Goal: Task Accomplishment & Management: Use online tool/utility

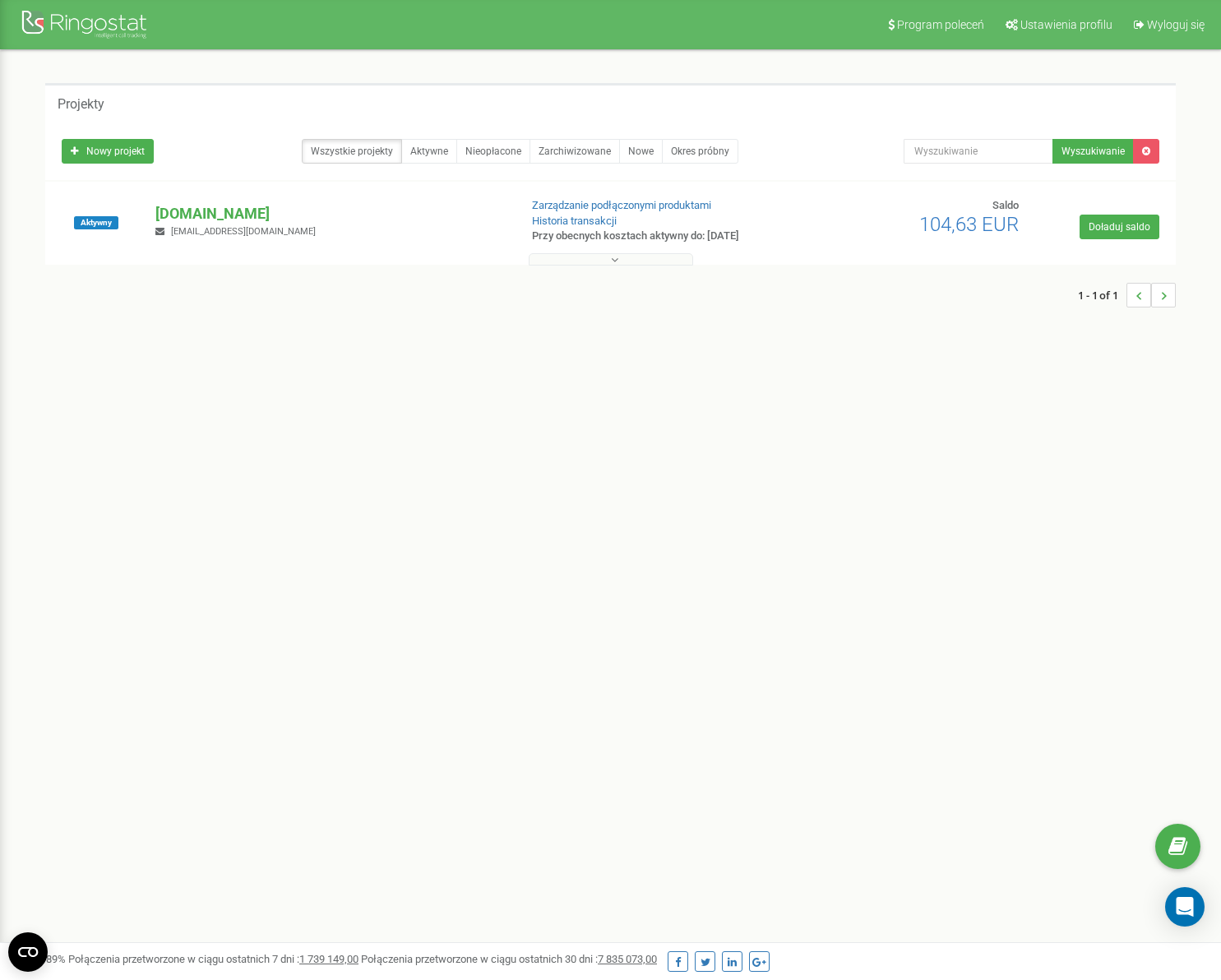
click at [100, 19] on div at bounding box center [86, 26] width 131 height 39
click at [88, 22] on div at bounding box center [86, 26] width 131 height 39
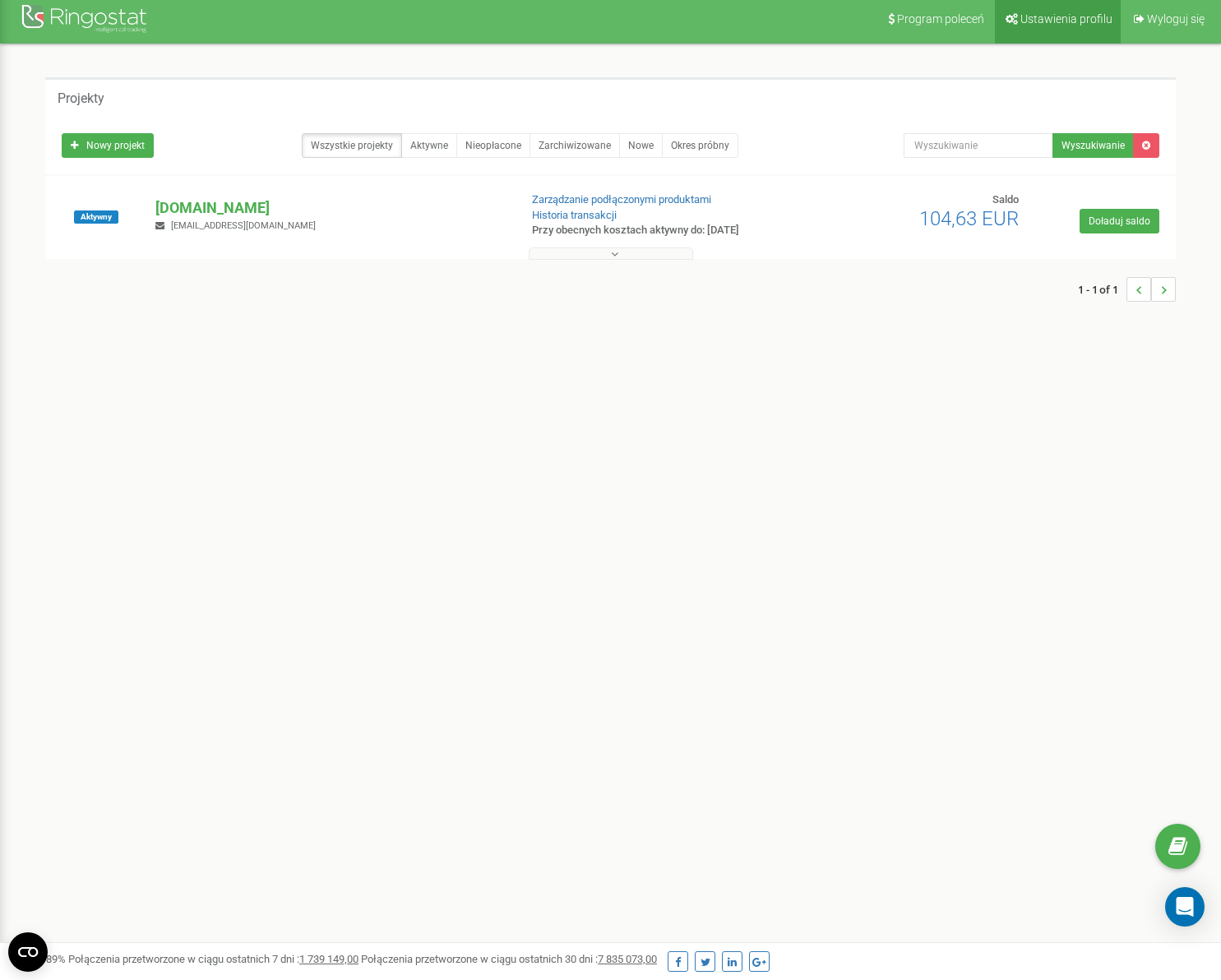
scroll to position [7, 0]
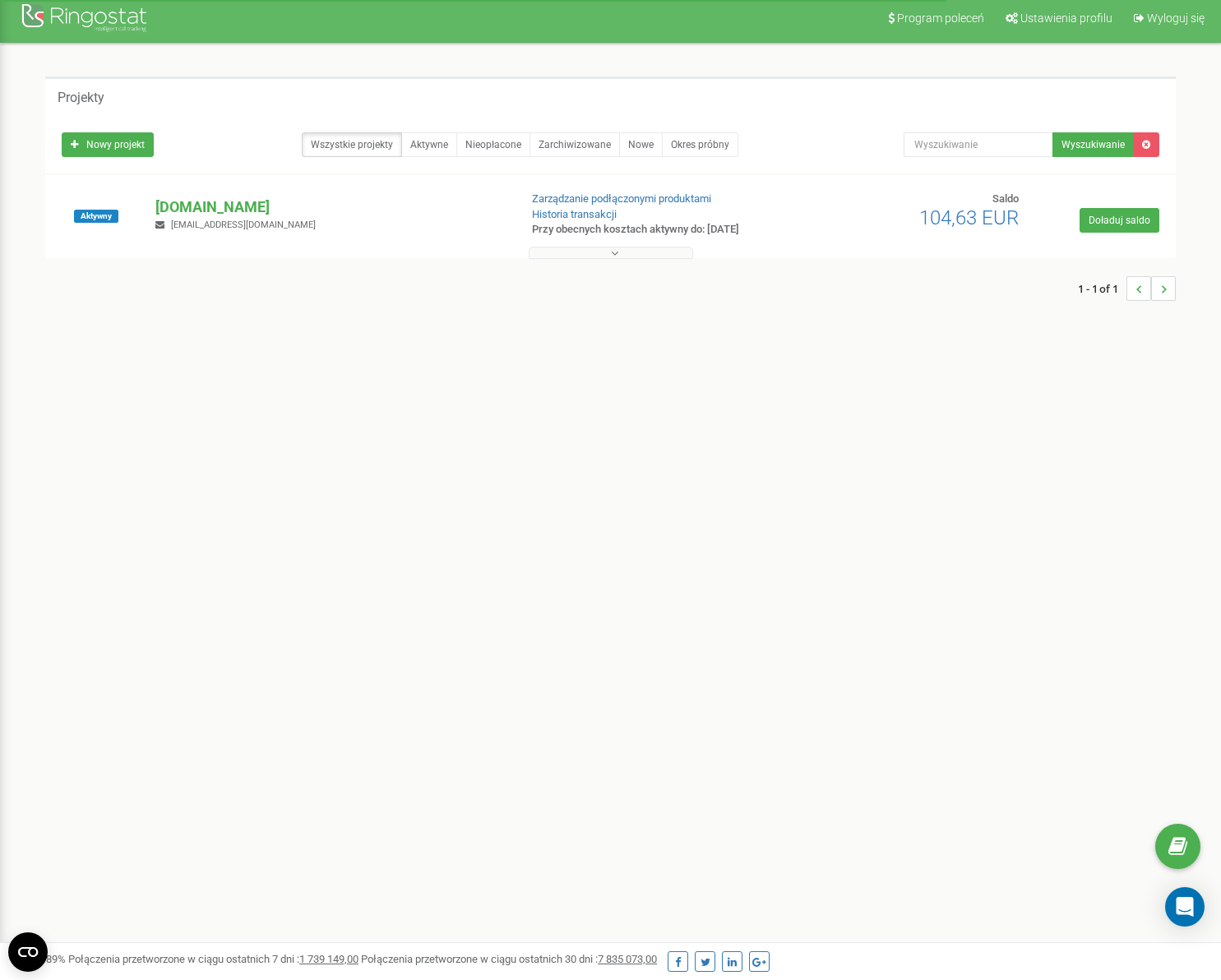
drag, startPoint x: 1171, startPoint y: 295, endPoint x: 1166, endPoint y: 285, distance: 11.2
click at [1171, 295] on li "..." at bounding box center [1163, 288] width 24 height 24
click at [1163, 280] on icon "..." at bounding box center [1164, 289] width 6 height 24
click at [212, 205] on p "[DOMAIN_NAME]" at bounding box center [331, 208] width 350 height 22
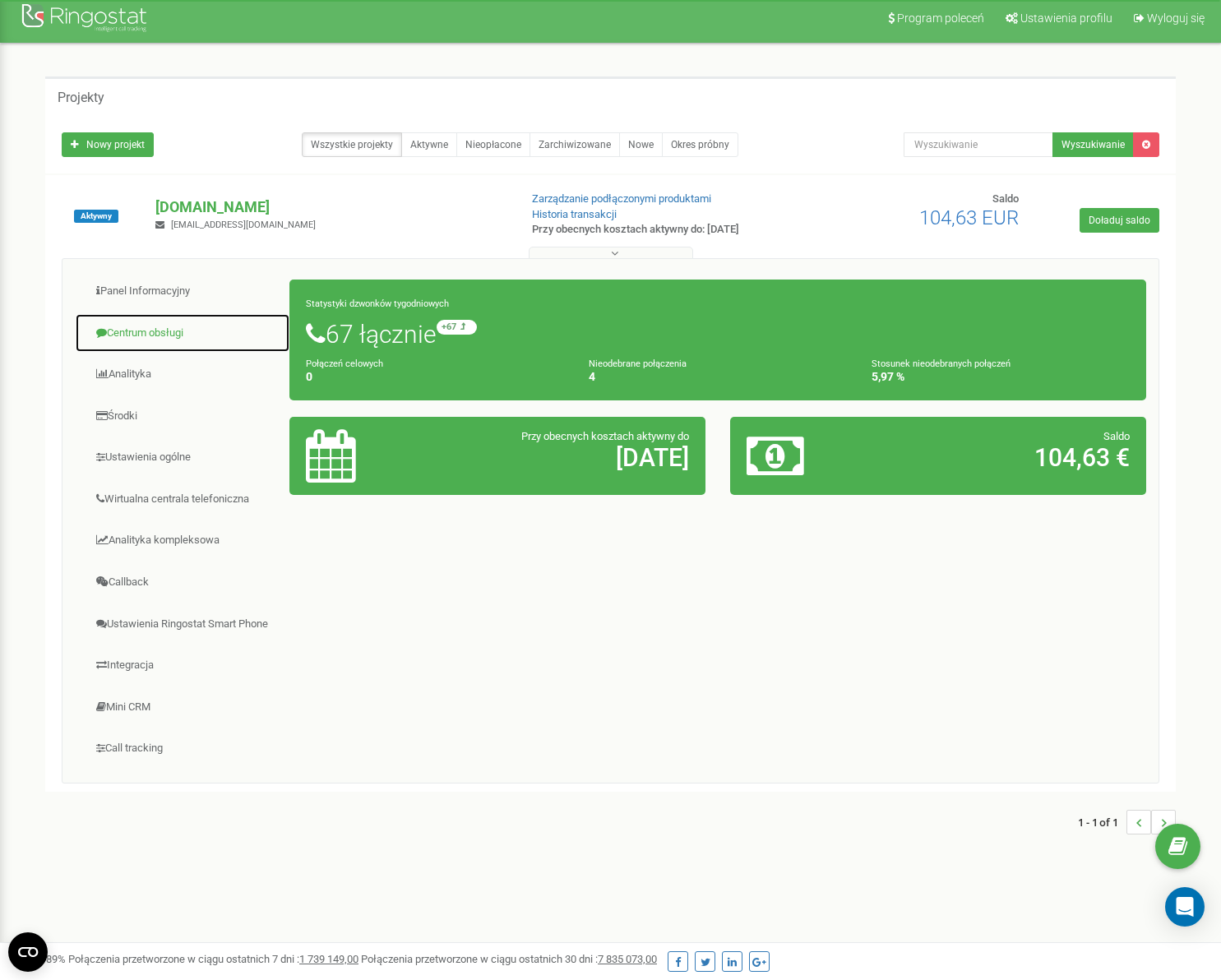
click at [154, 326] on link "Centrum obsługi" at bounding box center [182, 333] width 215 height 40
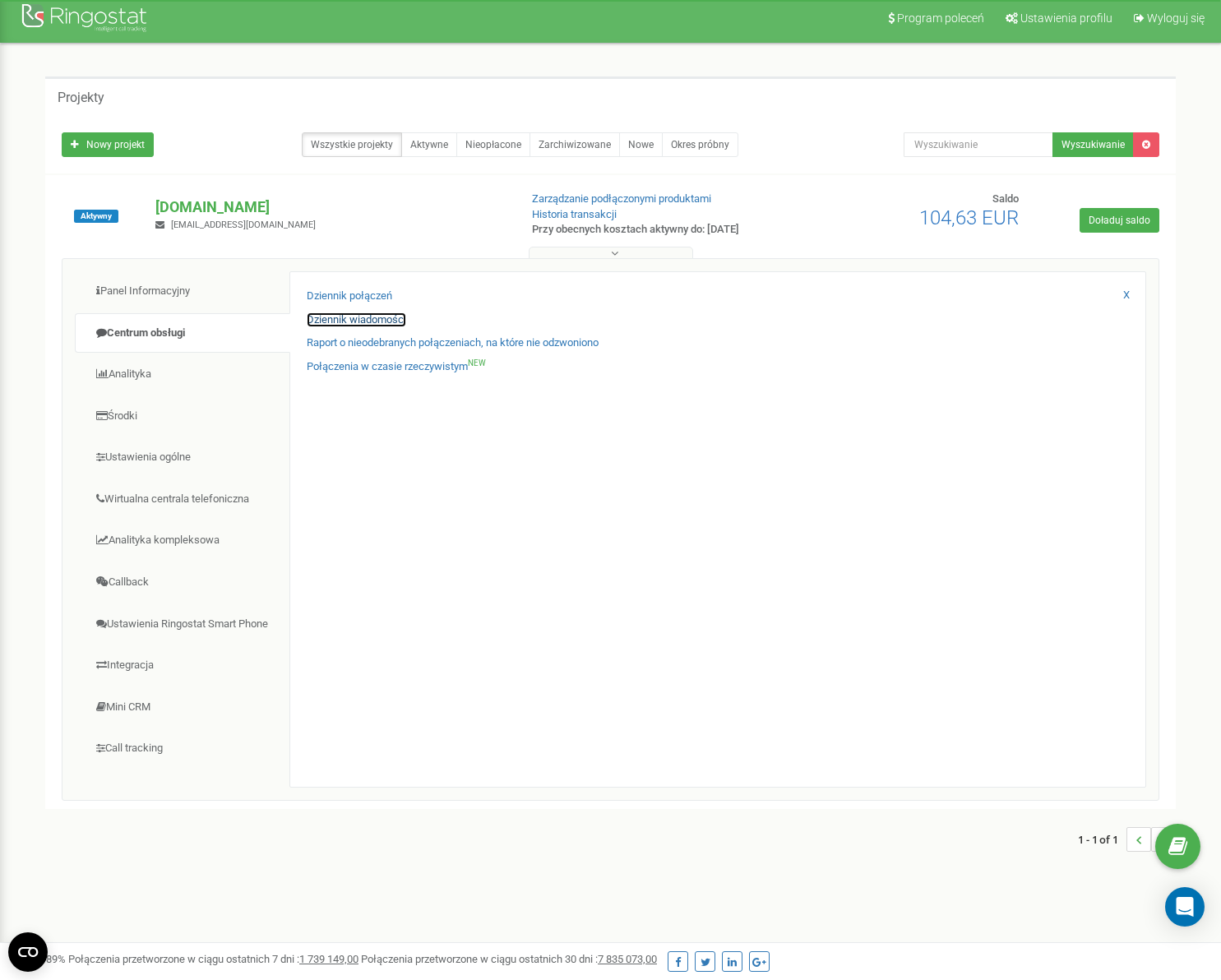
click at [365, 316] on link "Dziennik wiadomości" at bounding box center [357, 320] width 100 height 16
click at [379, 320] on link "Dziennik wiadomości" at bounding box center [357, 320] width 100 height 16
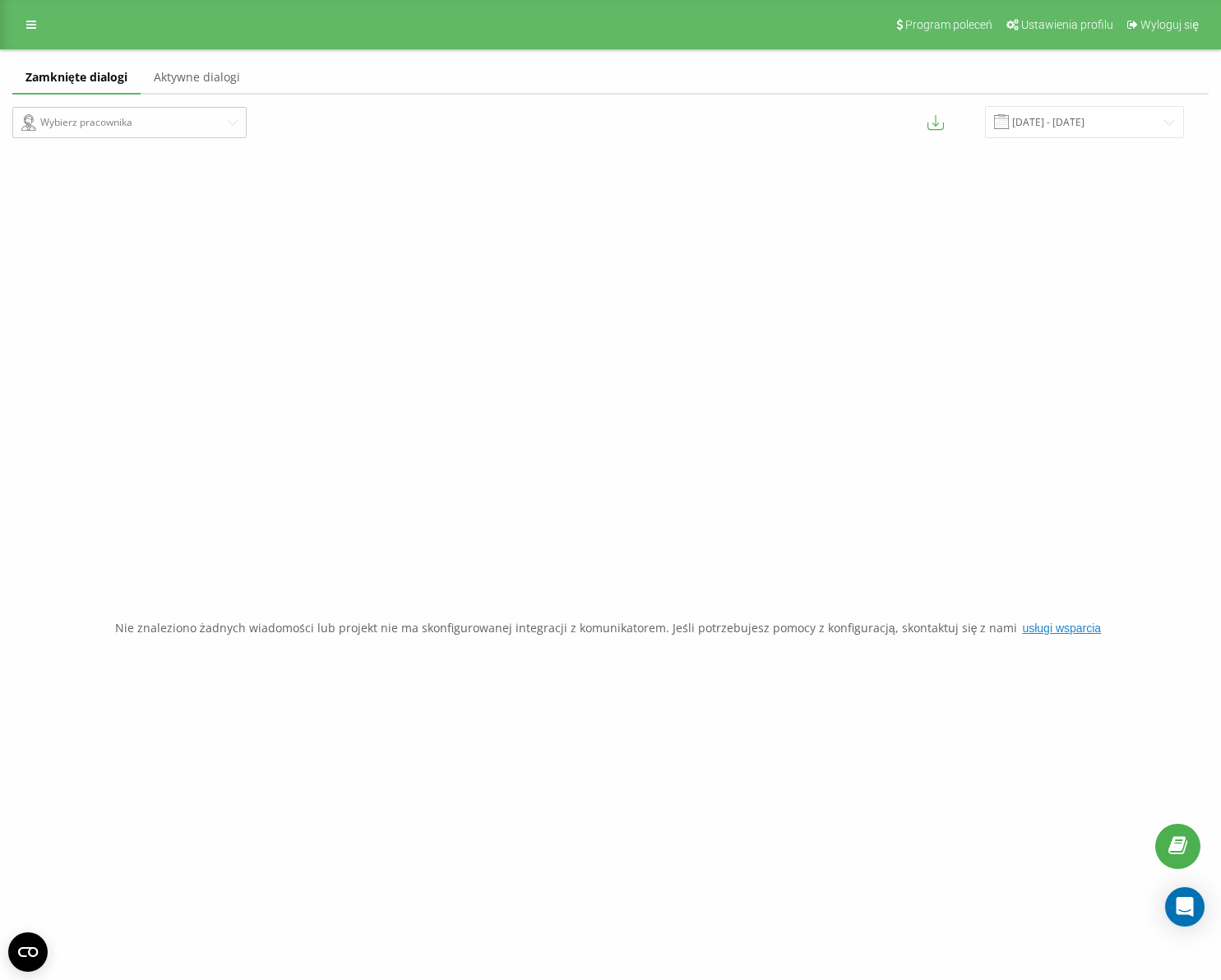
drag, startPoint x: 176, startPoint y: 78, endPoint x: 100, endPoint y: 85, distance: 76.3
click at [174, 78] on link "Aktywne dialogi" at bounding box center [197, 78] width 113 height 33
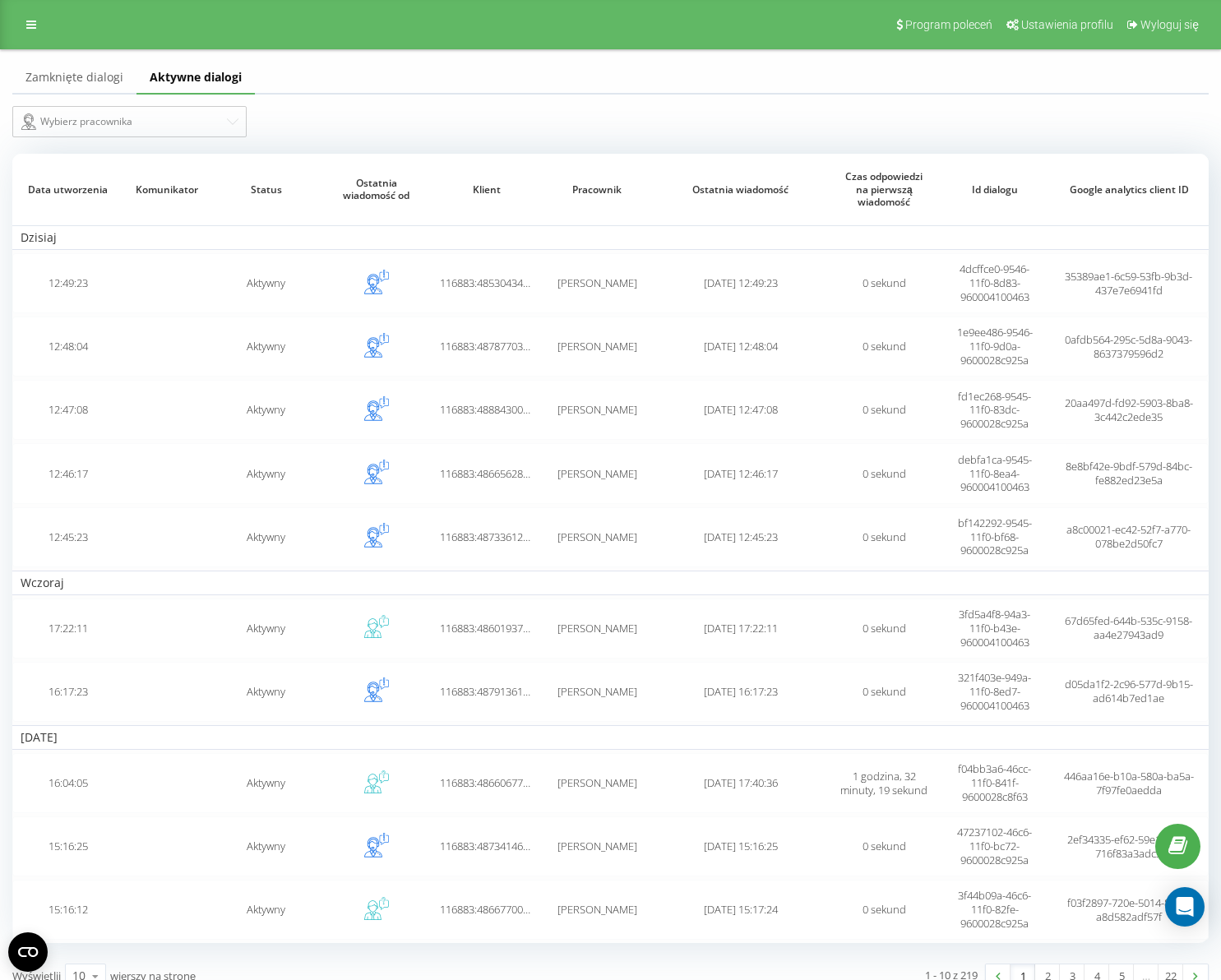
drag, startPoint x: 65, startPoint y: 78, endPoint x: 118, endPoint y: 80, distance: 53.0
click at [65, 78] on link "Zamknięte dialogi" at bounding box center [74, 78] width 124 height 33
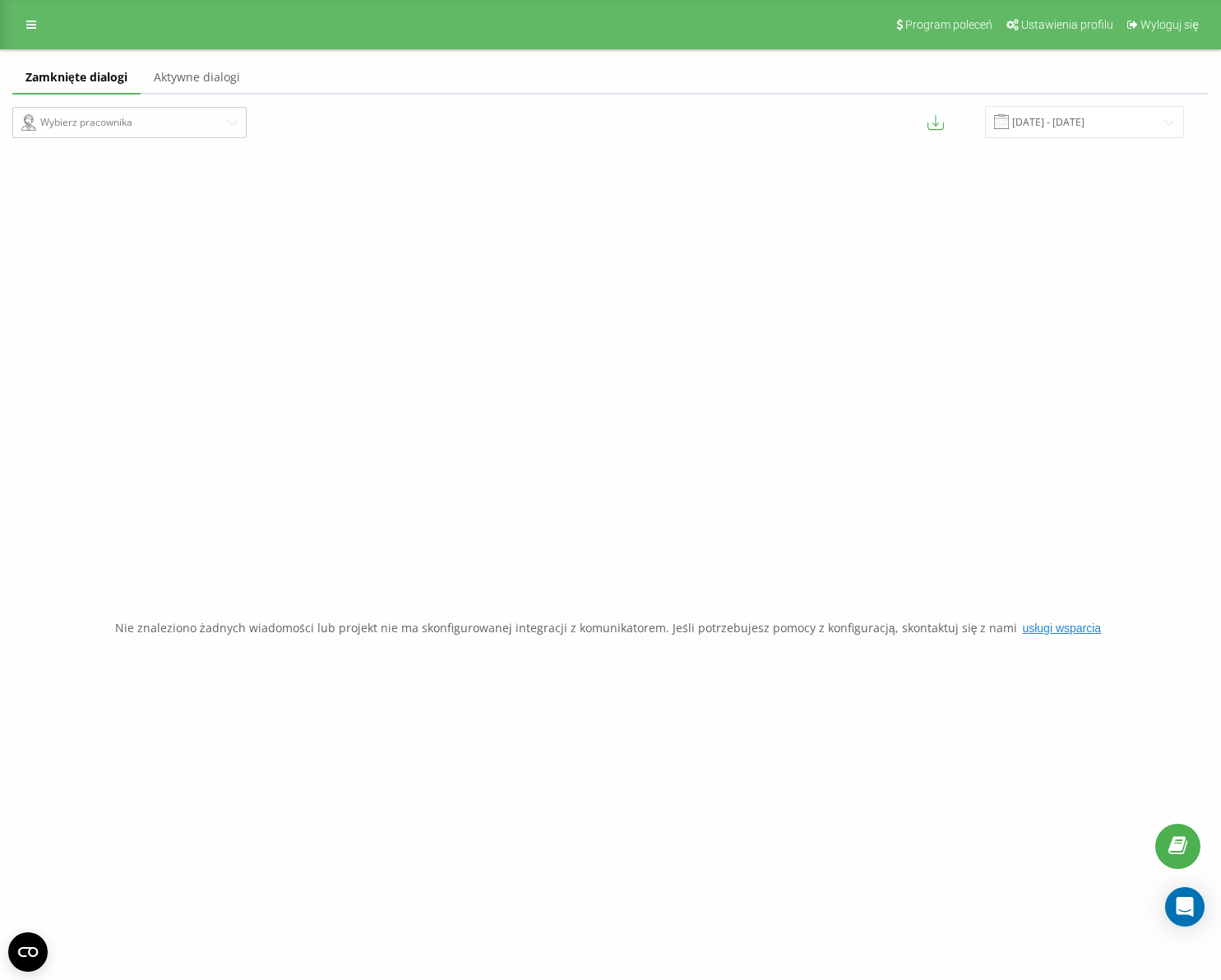
drag, startPoint x: 207, startPoint y: 80, endPoint x: 207, endPoint y: 90, distance: 10.0
click at [207, 80] on link "Aktywne dialogi" at bounding box center [197, 78] width 113 height 33
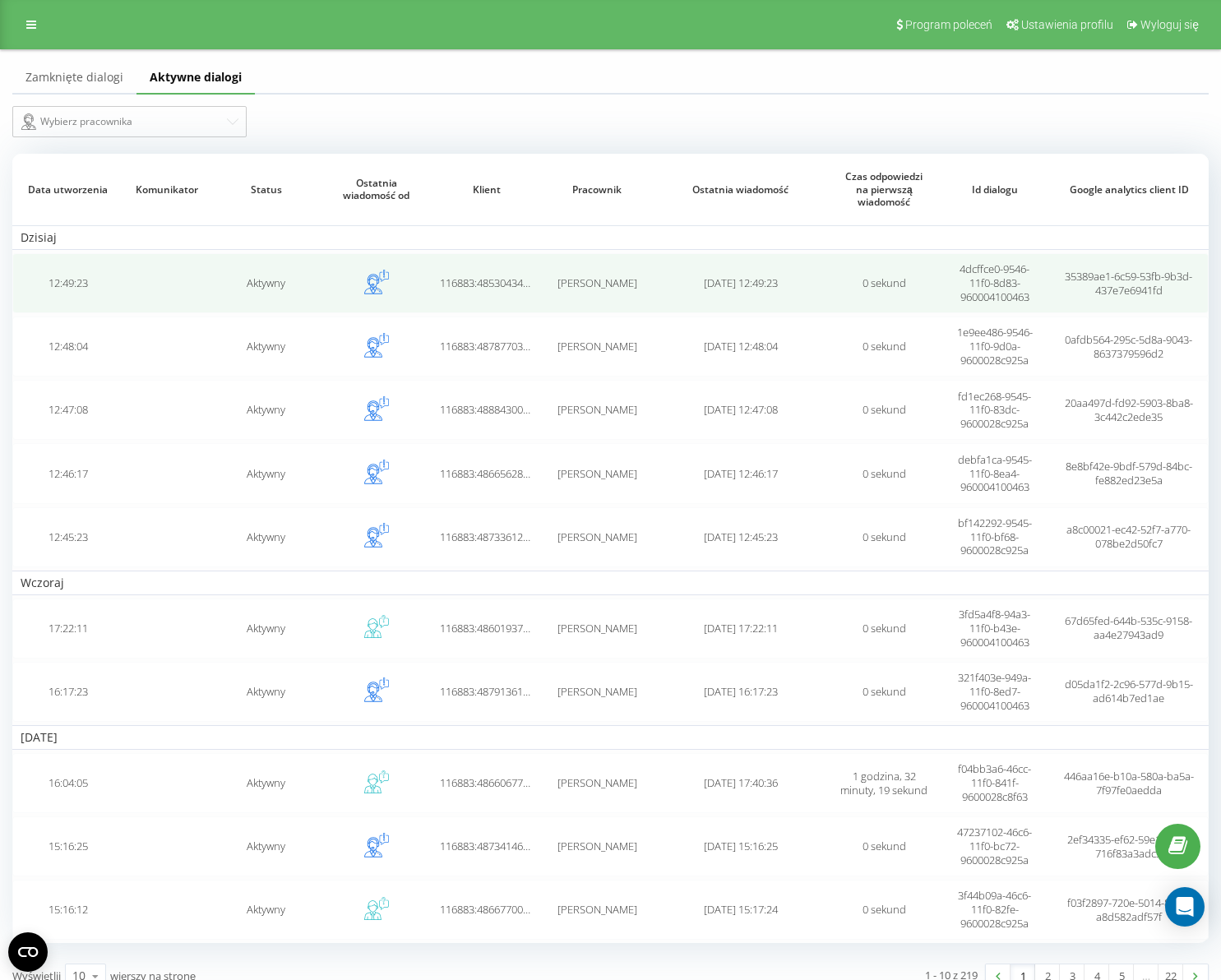
click at [478, 282] on span "116883:48530434244" at bounding box center [490, 283] width 100 height 15
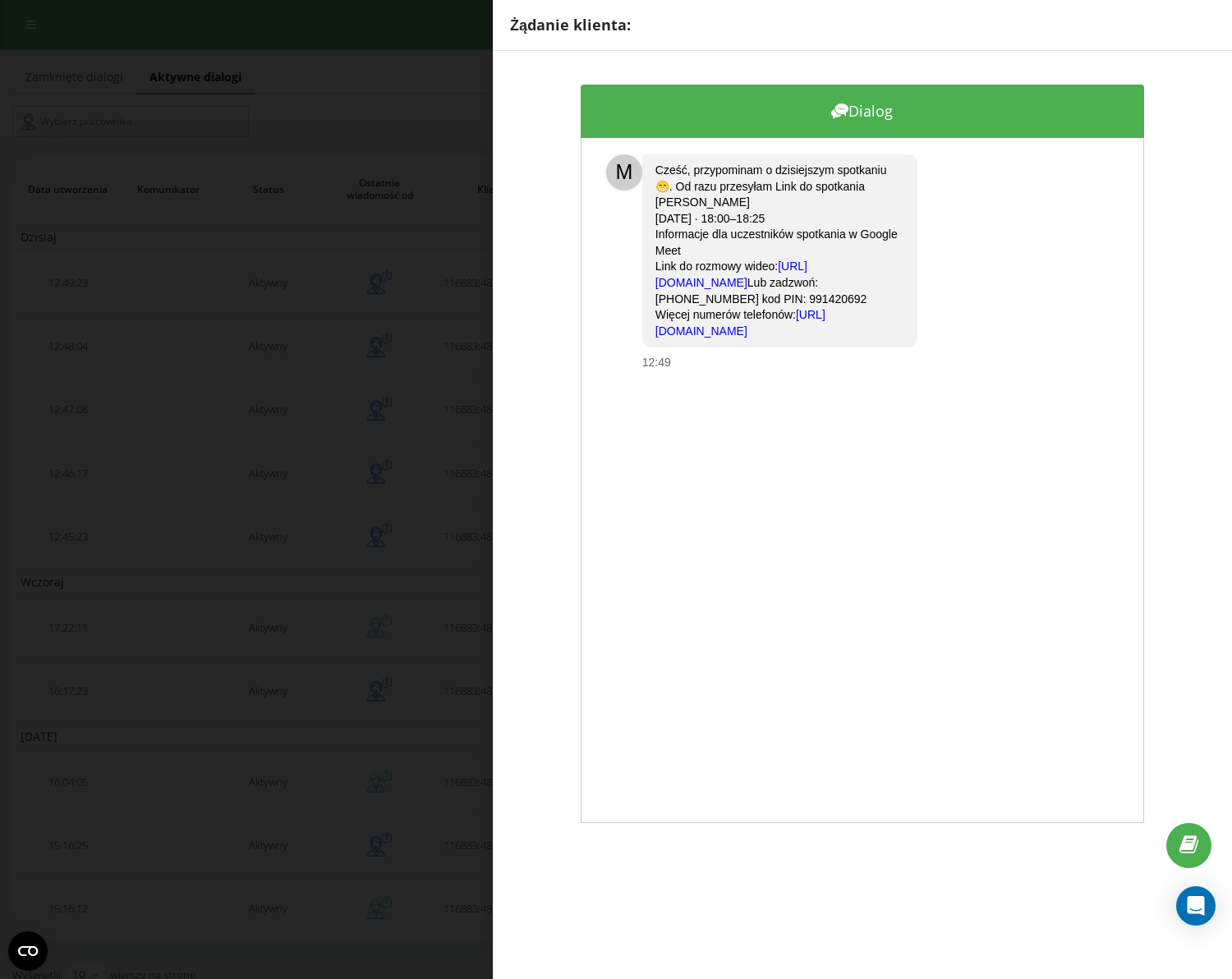
click at [376, 356] on div "Żądanie klienta: Dialog M Cześć, przypominam o dzisiejszym spotkaniu 😁. Od razu…" at bounding box center [616, 489] width 1232 height 979
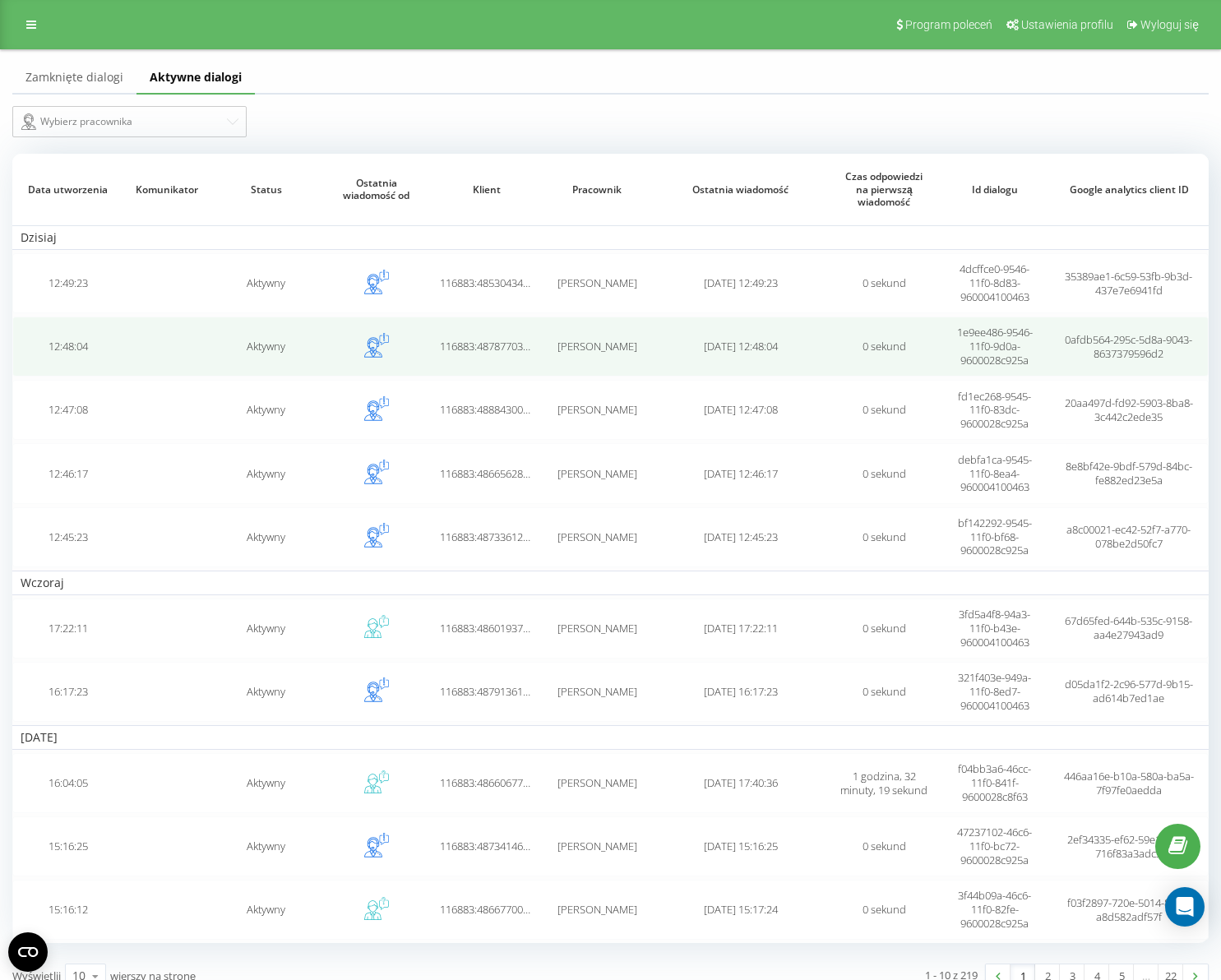
click at [284, 348] on td "Aktywny" at bounding box center [267, 346] width 110 height 60
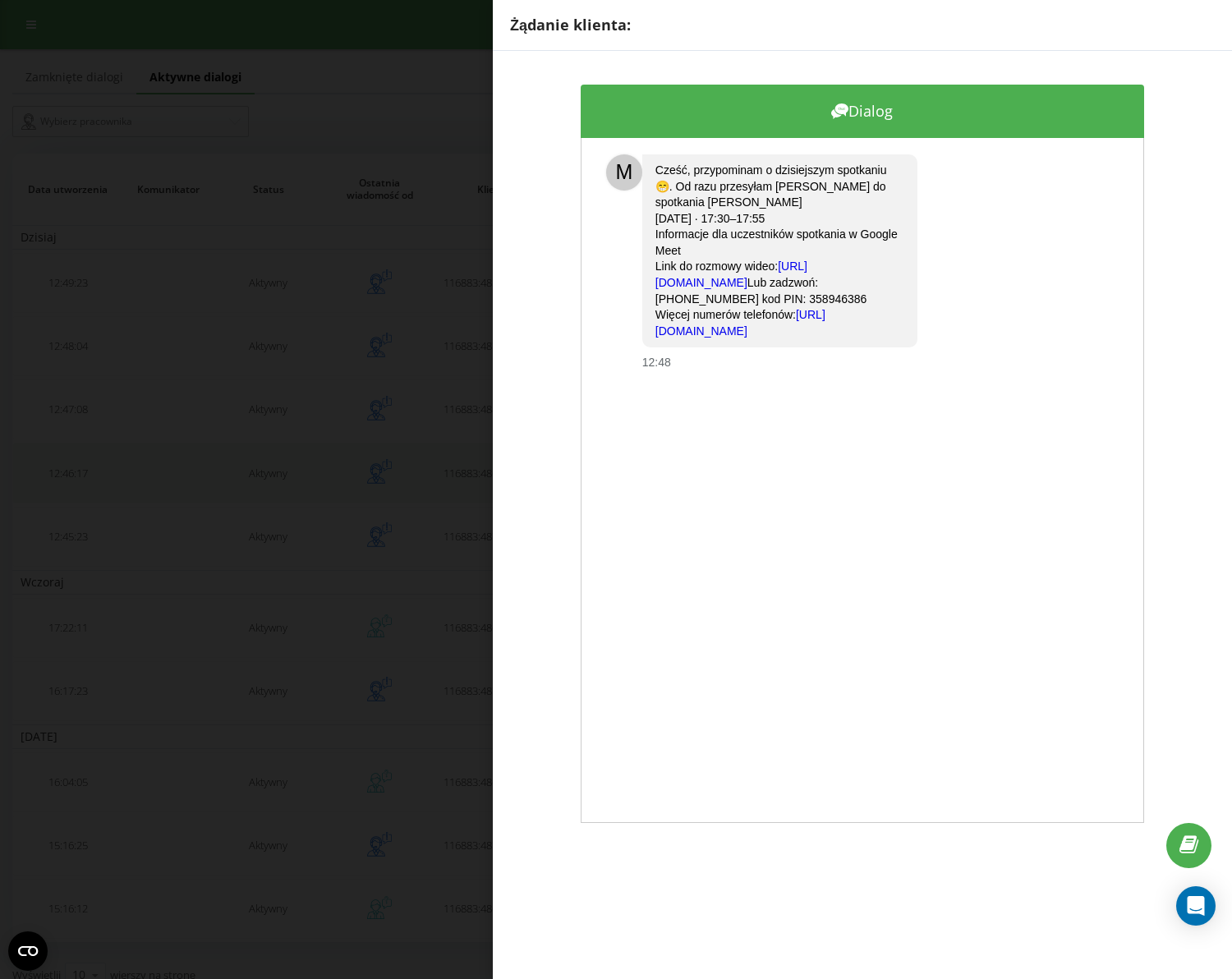
drag, startPoint x: 270, startPoint y: 445, endPoint x: 370, endPoint y: 443, distance: 100.0
click at [270, 445] on div "Żądanie klienta: Dialog M Cześć, przypominam o dzisiejszym spotkaniu 😁. Od razu…" at bounding box center [616, 489] width 1232 height 979
